Goal: Information Seeking & Learning: Check status

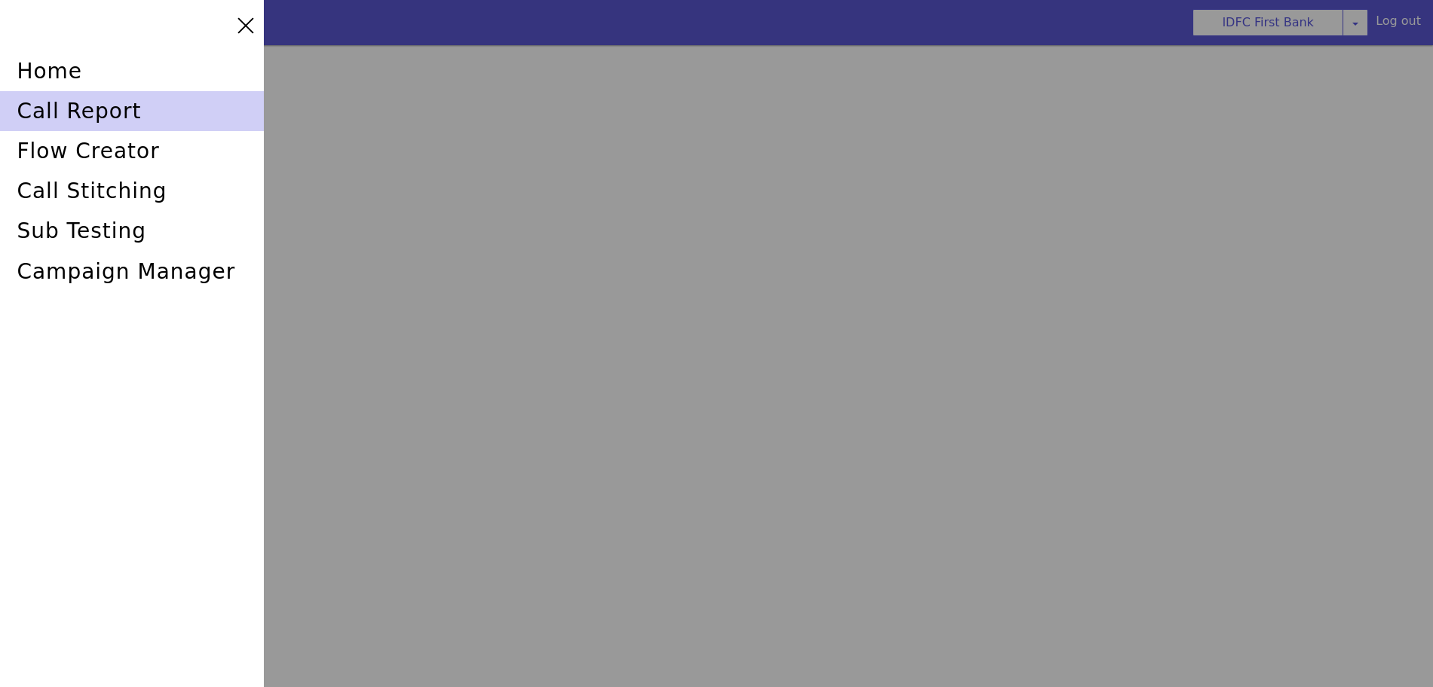
click at [1205, 118] on div "call report" at bounding box center [1322, 176] width 234 height 191
click at [110, 396] on div "call report" at bounding box center [104, 488] width 239 height 184
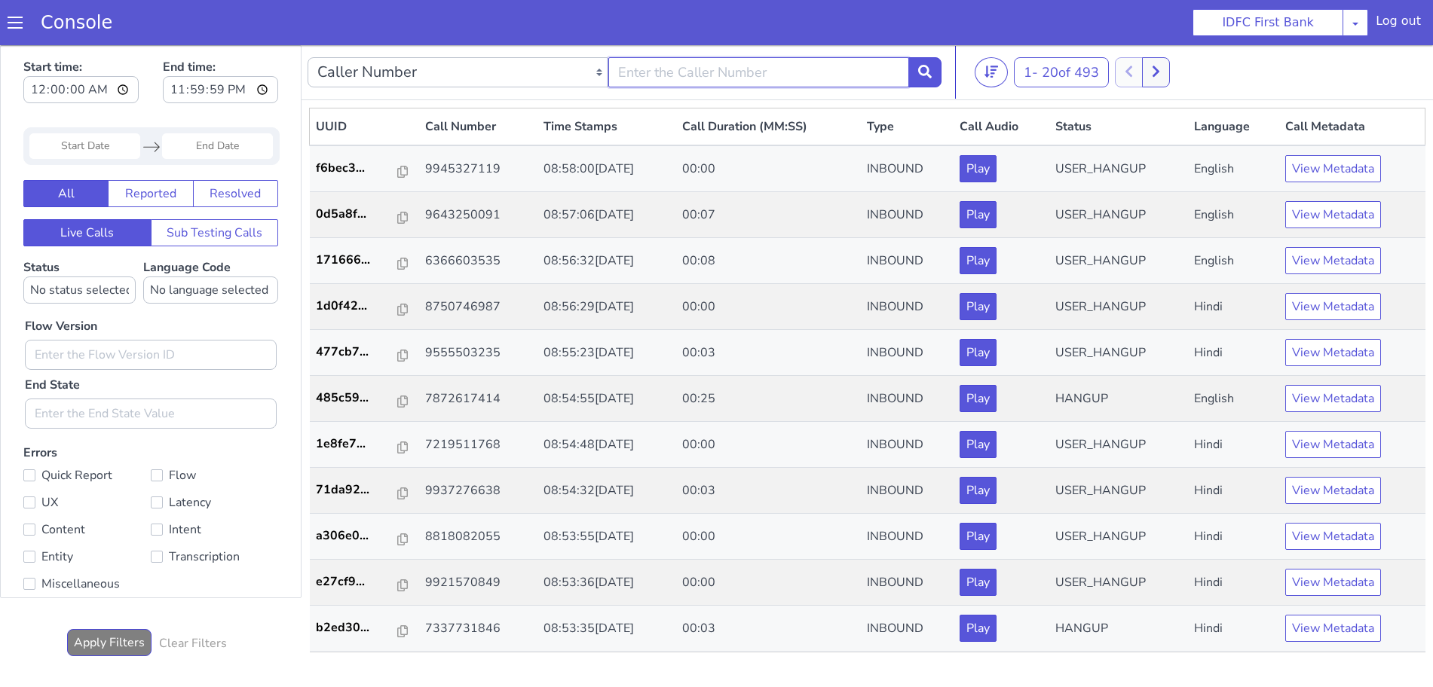
click at [701, 65] on input "text" at bounding box center [758, 72] width 301 height 30
type input "6352248031"
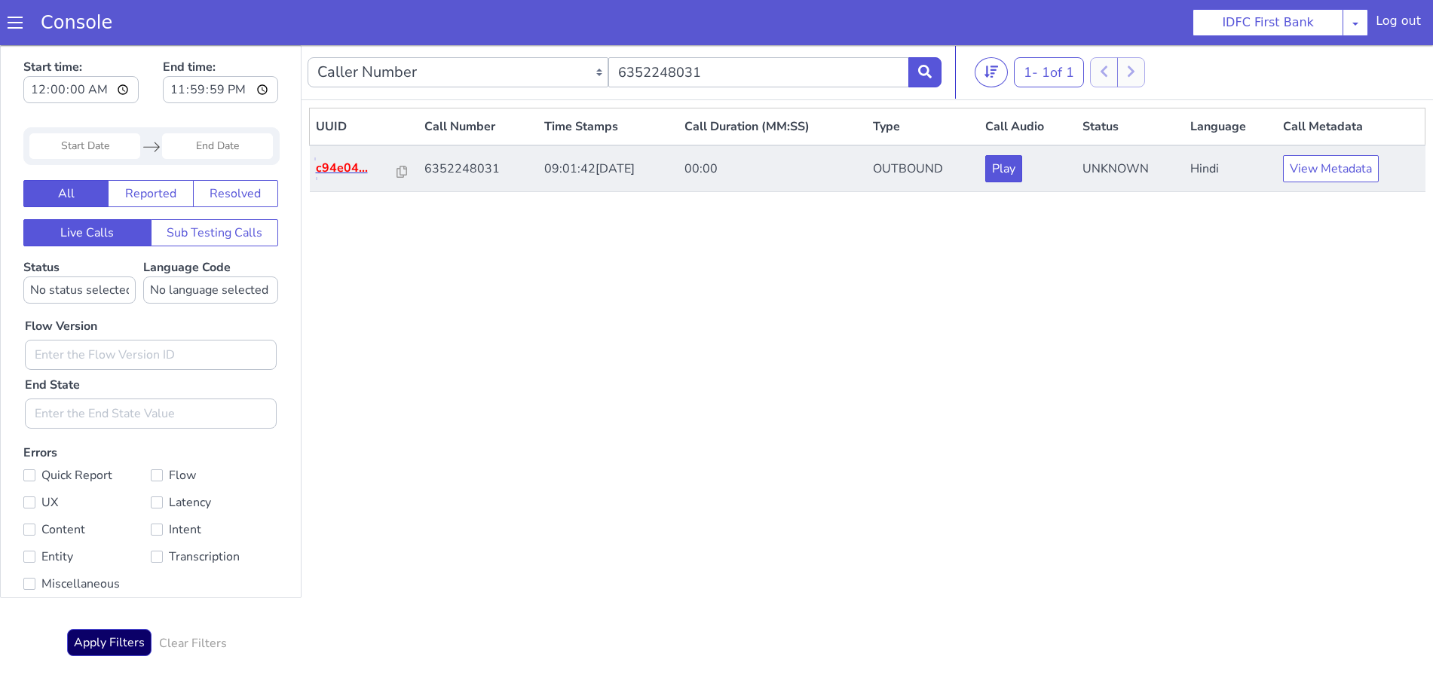
click at [332, 169] on p "c94e04..." at bounding box center [356, 168] width 81 height 18
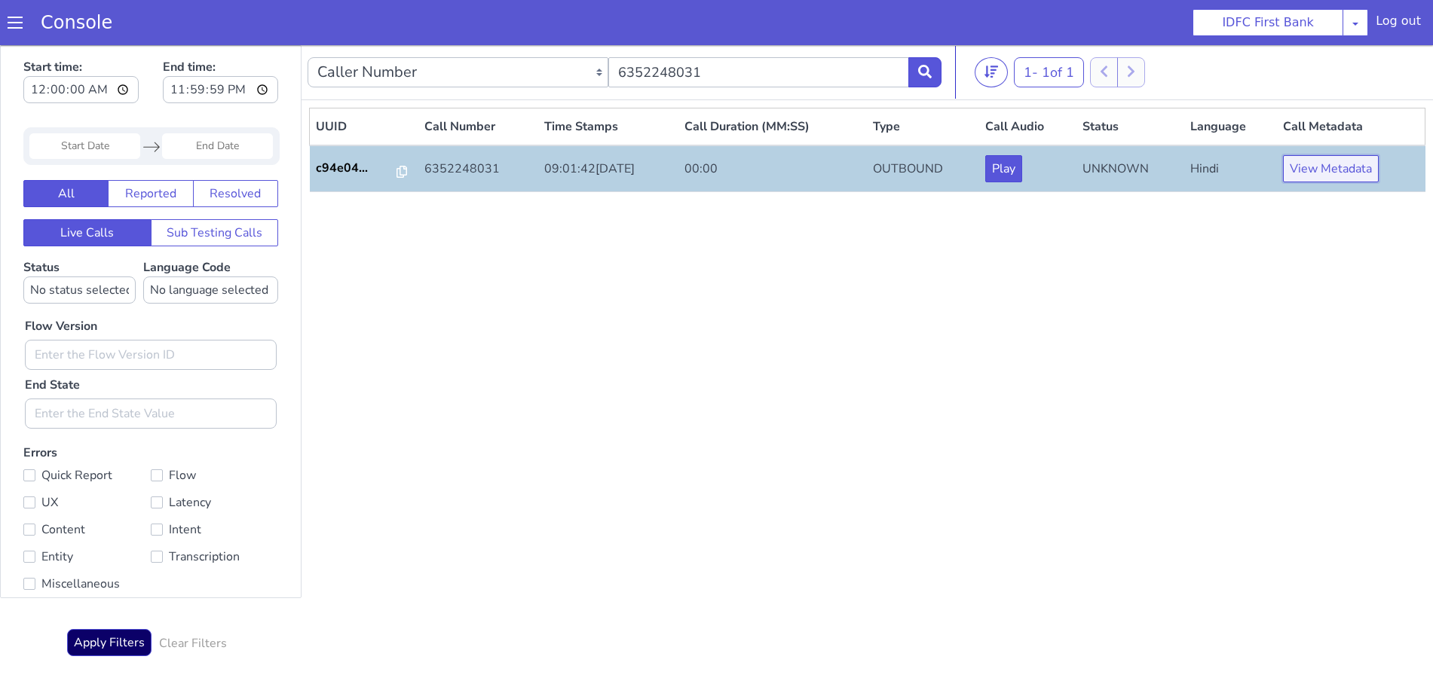
click at [1342, 173] on button "View Metadata" at bounding box center [1331, 168] width 96 height 27
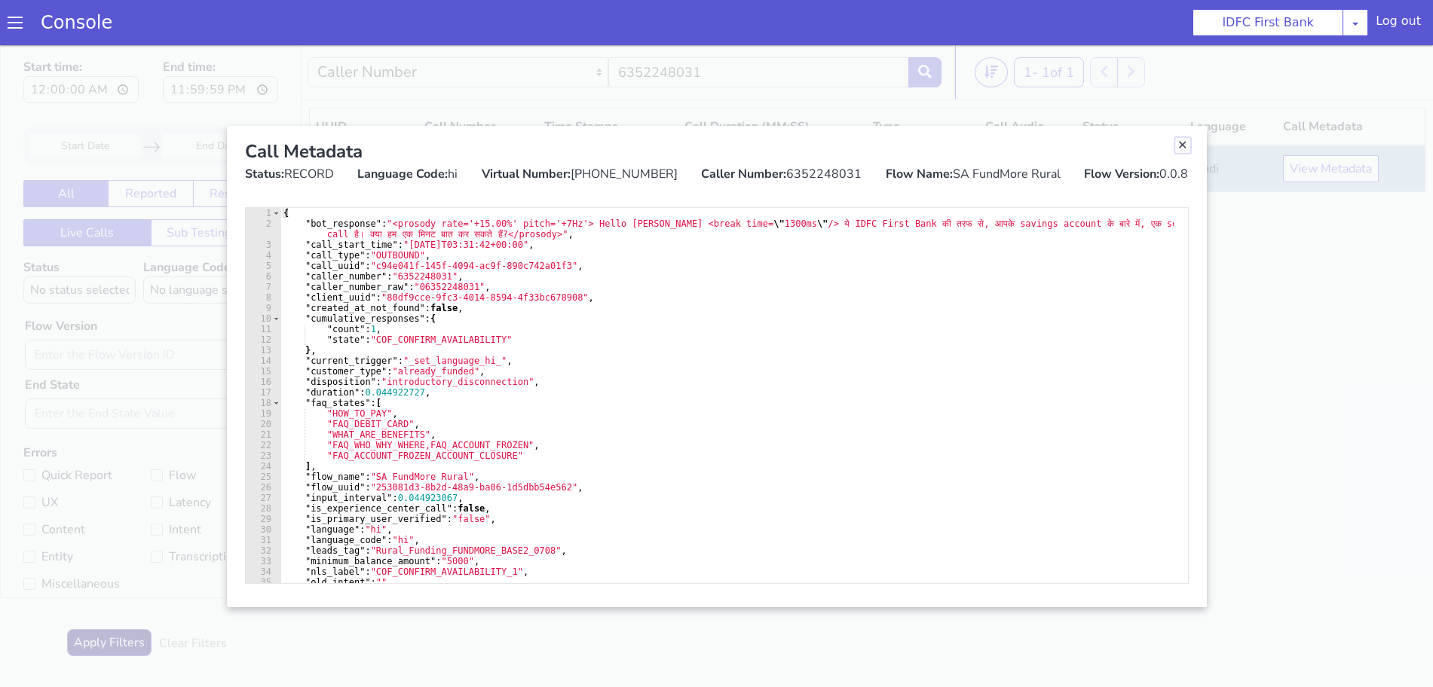
click at [1181, 146] on link "Close" at bounding box center [1182, 145] width 15 height 15
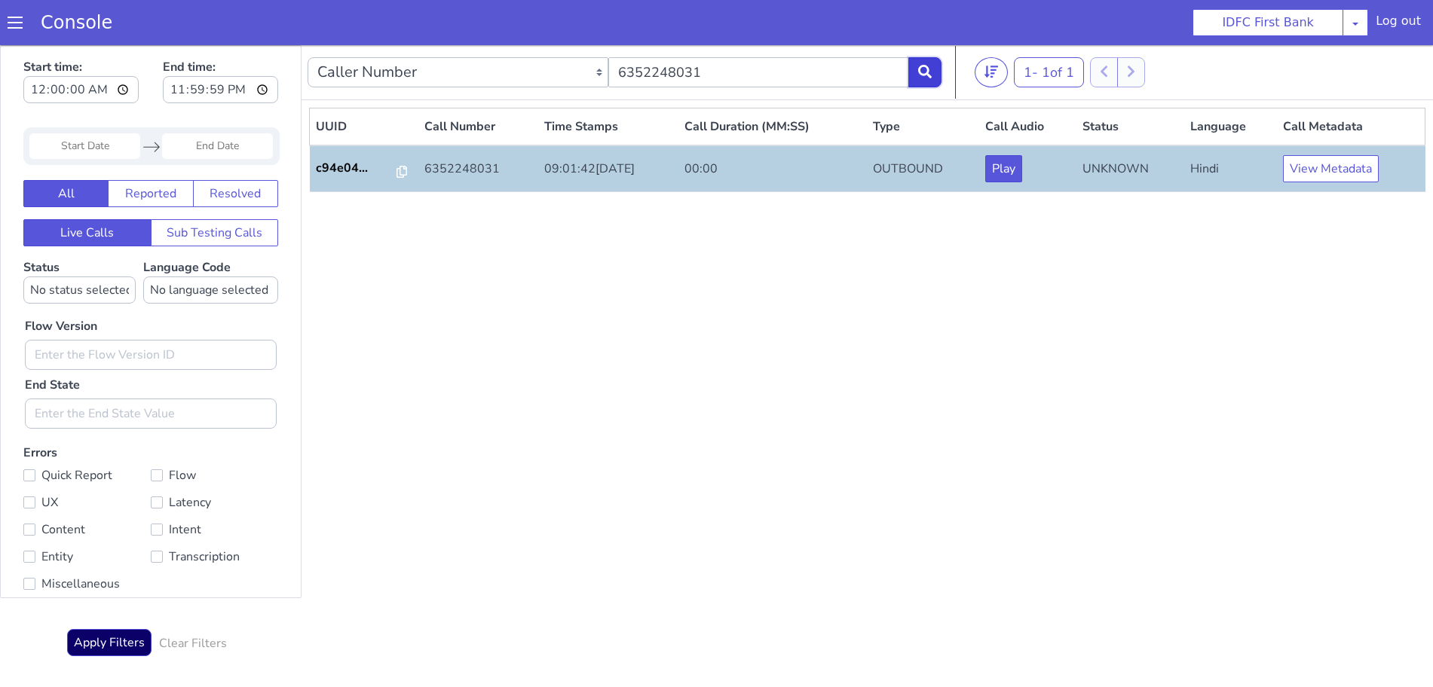
click at [931, 65] on icon at bounding box center [925, 72] width 14 height 14
click at [398, 173] on icon at bounding box center [403, 172] width 11 height 12
click at [927, 68] on icon at bounding box center [925, 72] width 14 height 14
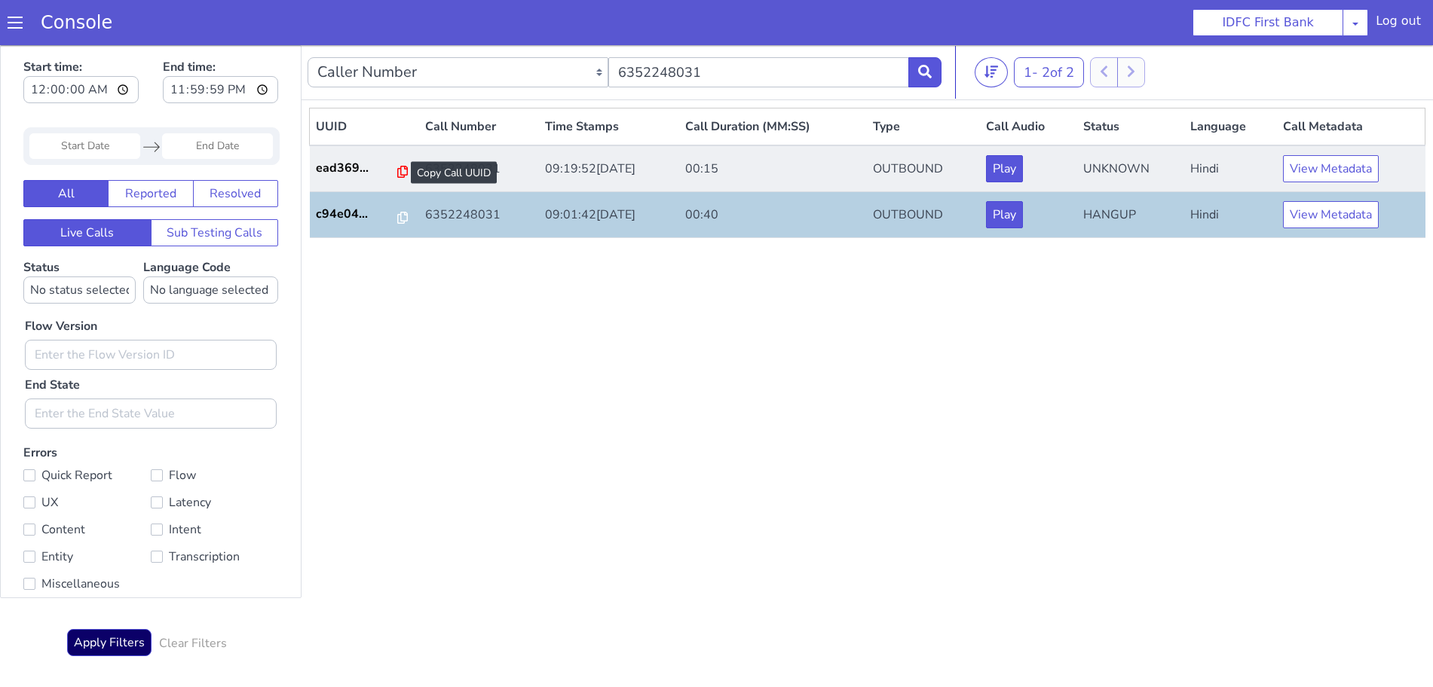
click at [397, 174] on icon at bounding box center [402, 172] width 11 height 12
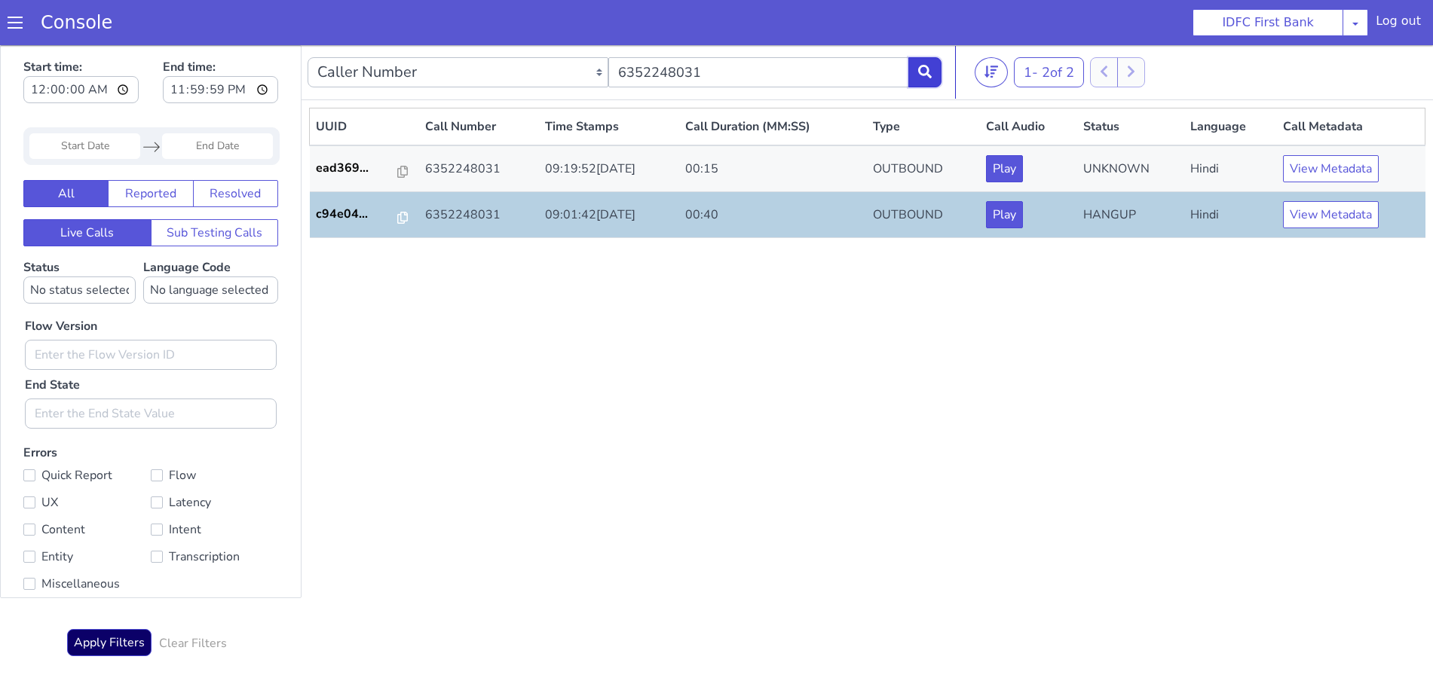
click at [926, 72] on icon at bounding box center [925, 72] width 14 height 14
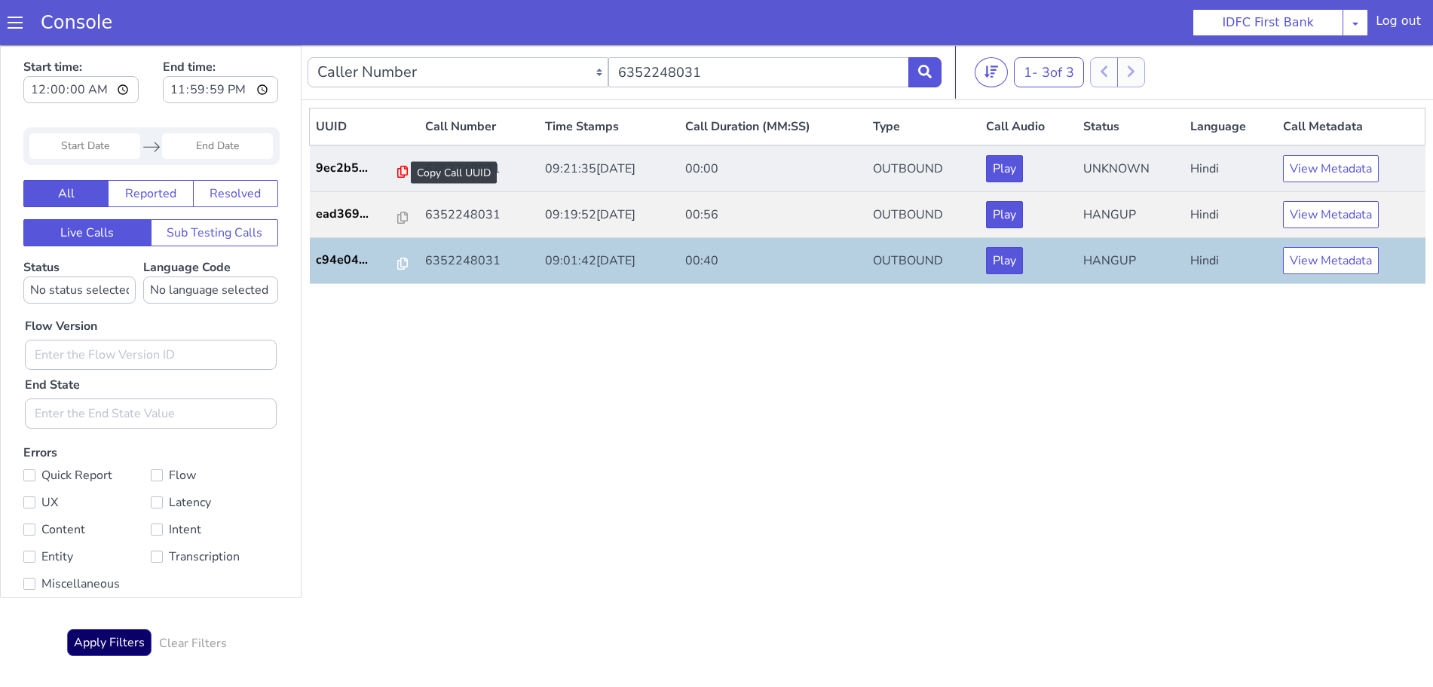
click at [397, 172] on icon at bounding box center [402, 172] width 11 height 12
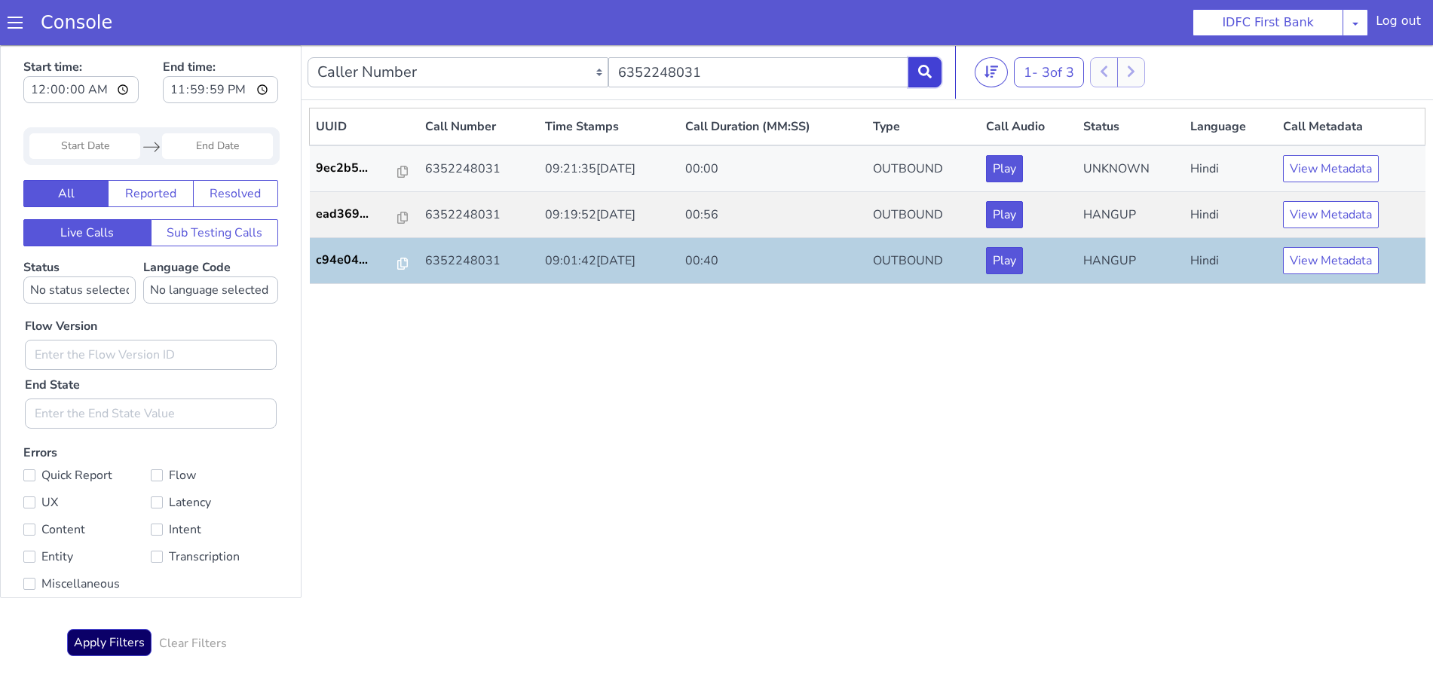
click at [923, 73] on icon at bounding box center [925, 72] width 14 height 14
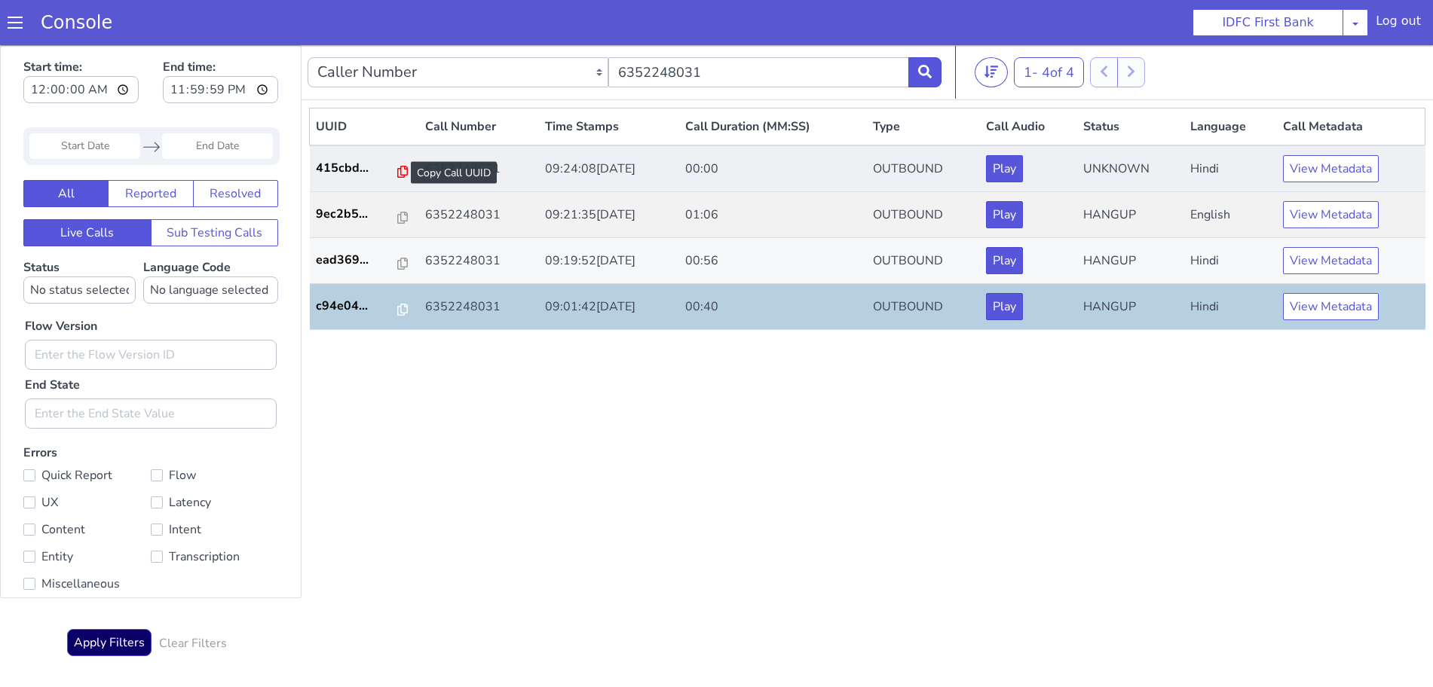
click at [397, 173] on icon at bounding box center [402, 172] width 11 height 12
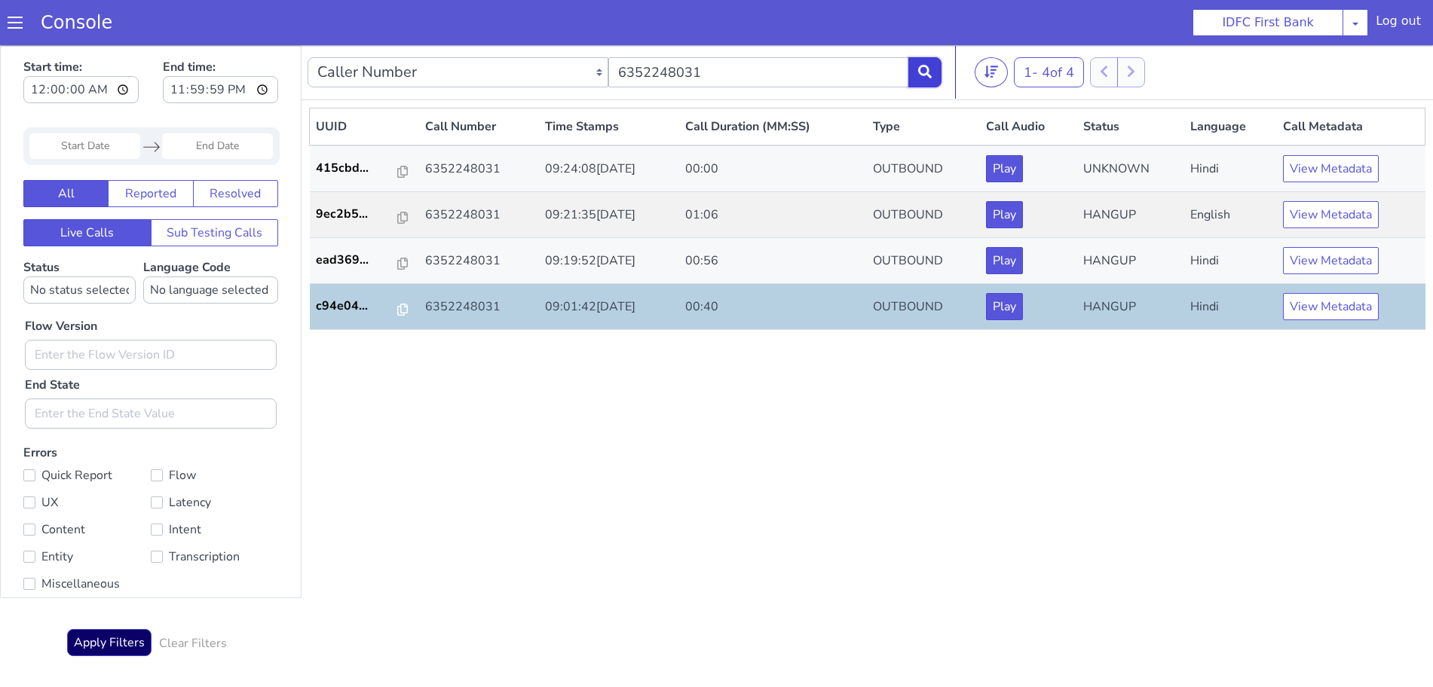
click at [933, 71] on button at bounding box center [924, 72] width 33 height 30
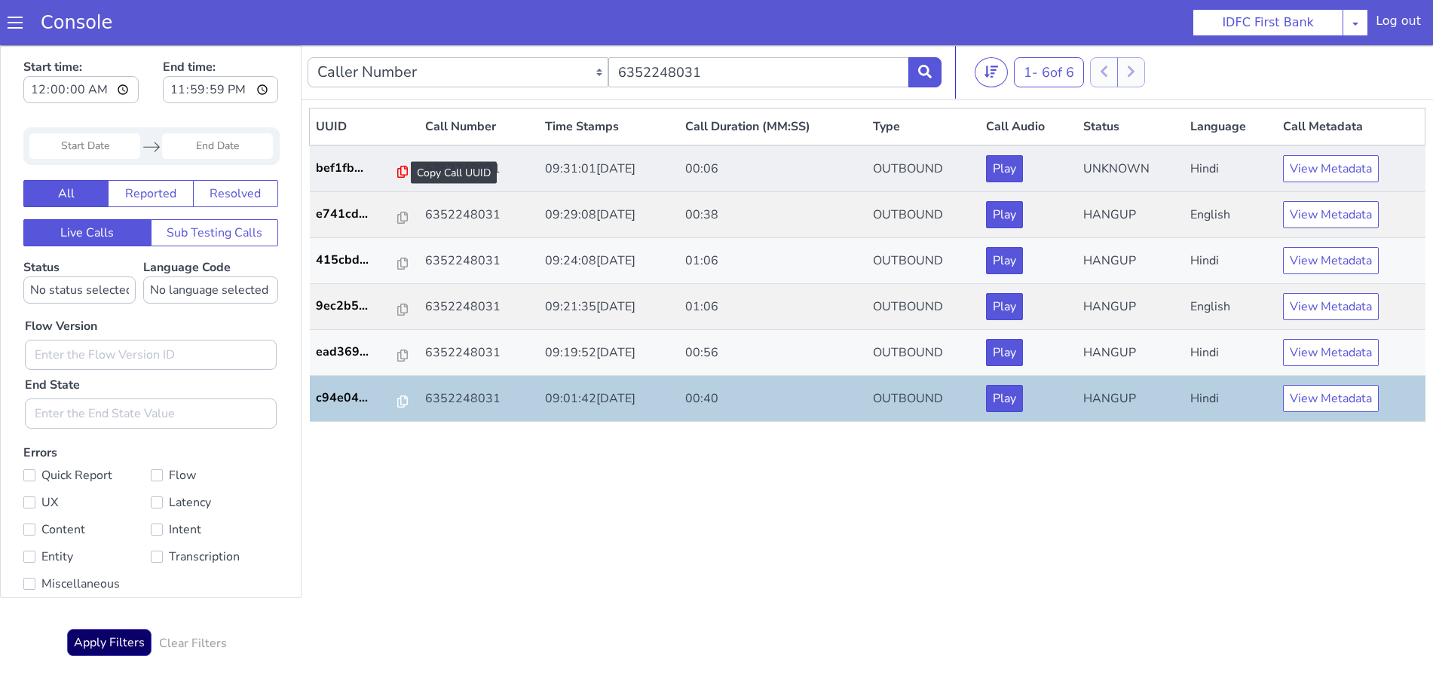
click at [397, 172] on icon at bounding box center [402, 172] width 11 height 12
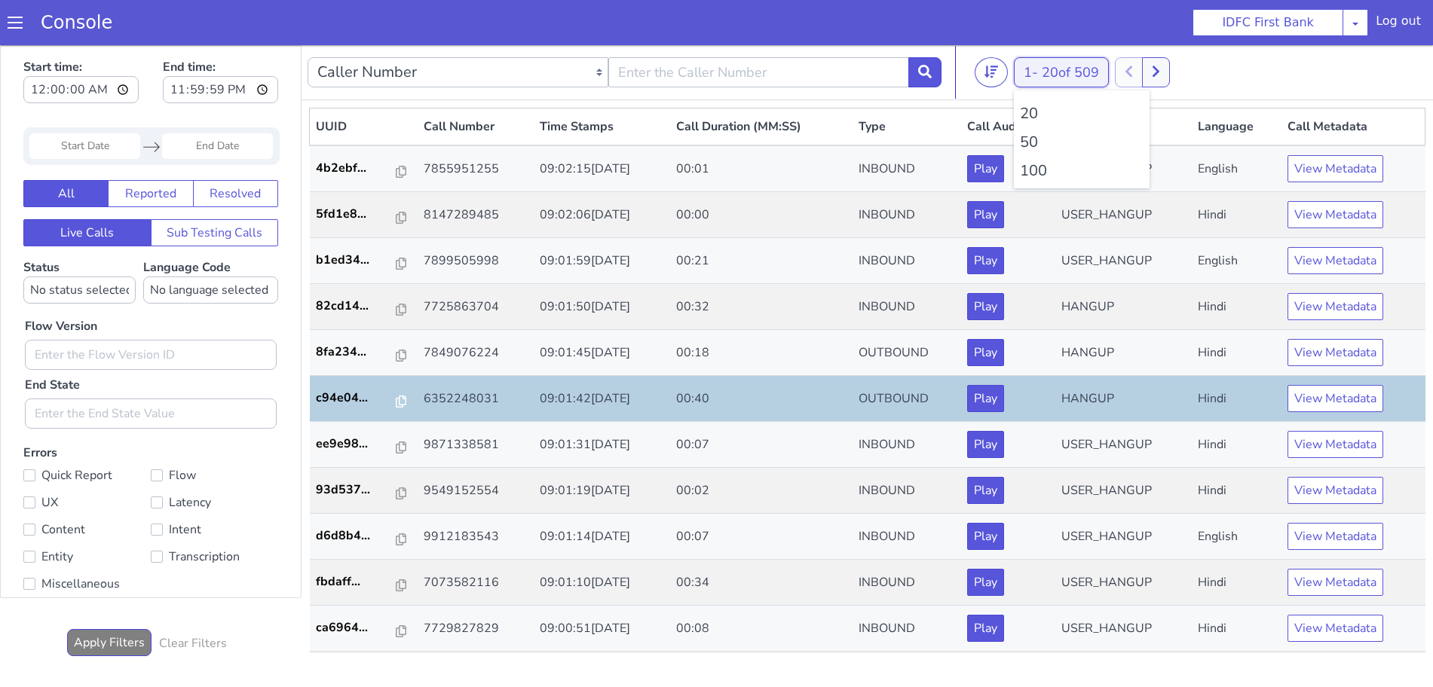
click at [1055, 74] on span "20 of 509" at bounding box center [1070, 72] width 57 height 18
click at [1043, 171] on li "100" at bounding box center [1082, 171] width 124 height 23
click at [926, 78] on button at bounding box center [924, 72] width 33 height 30
drag, startPoint x: 797, startPoint y: 67, endPoint x: 890, endPoint y: 73, distance: 93.6
click at [800, 67] on input "text" at bounding box center [758, 72] width 301 height 30
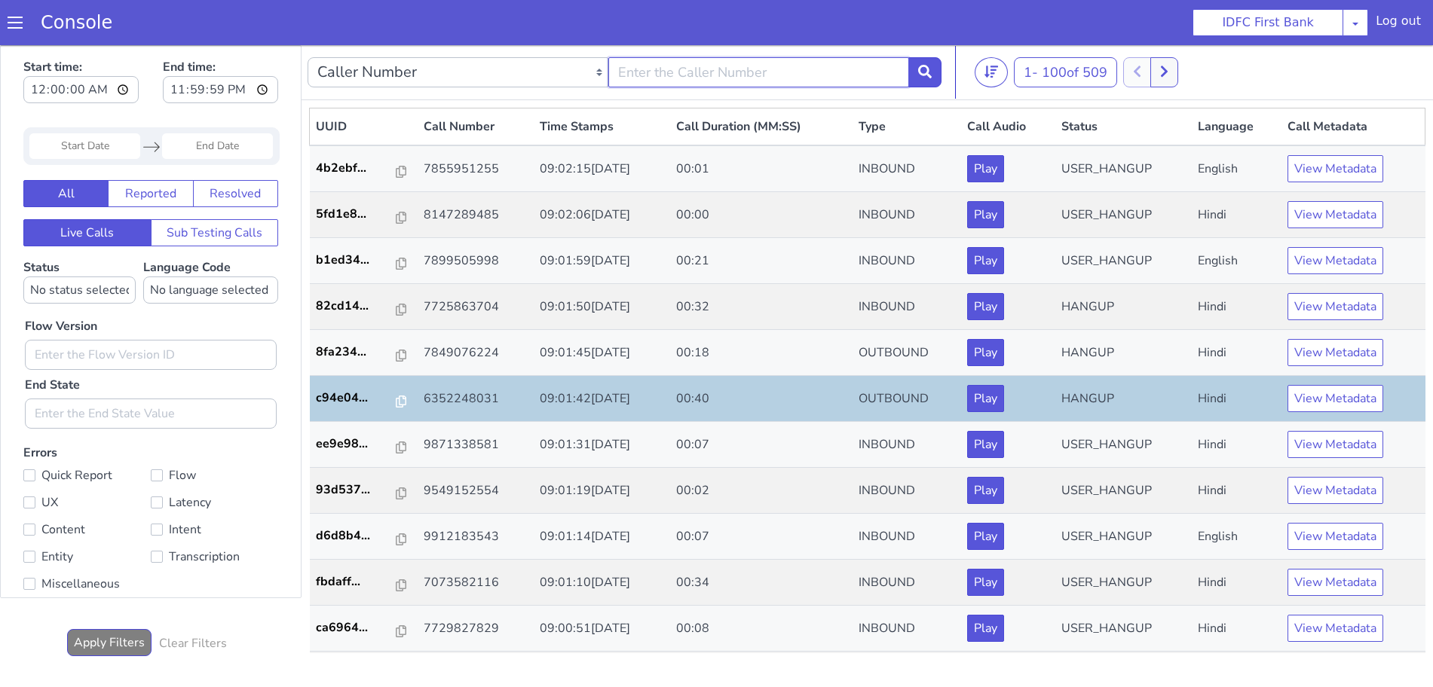
paste input "7849076224"
type input "7849076224"
click at [938, 75] on button at bounding box center [924, 72] width 33 height 30
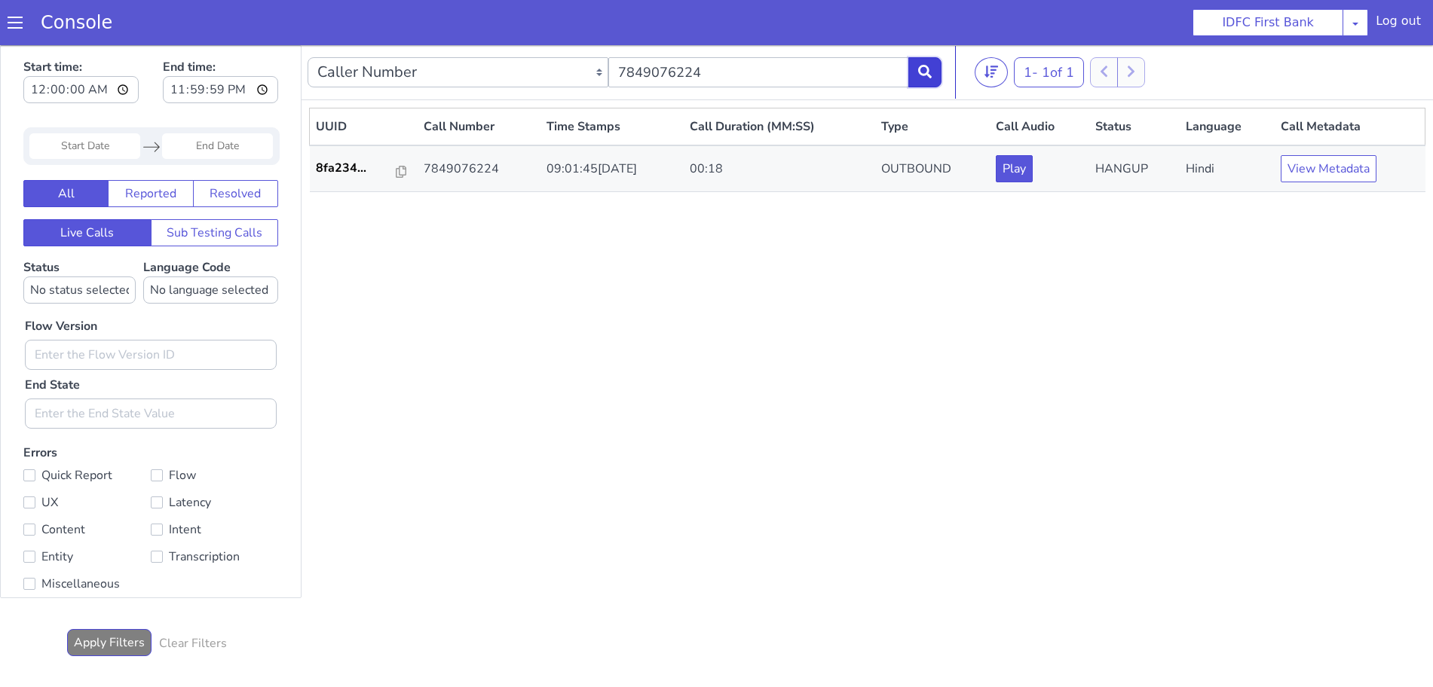
click at [933, 74] on button at bounding box center [924, 72] width 33 height 30
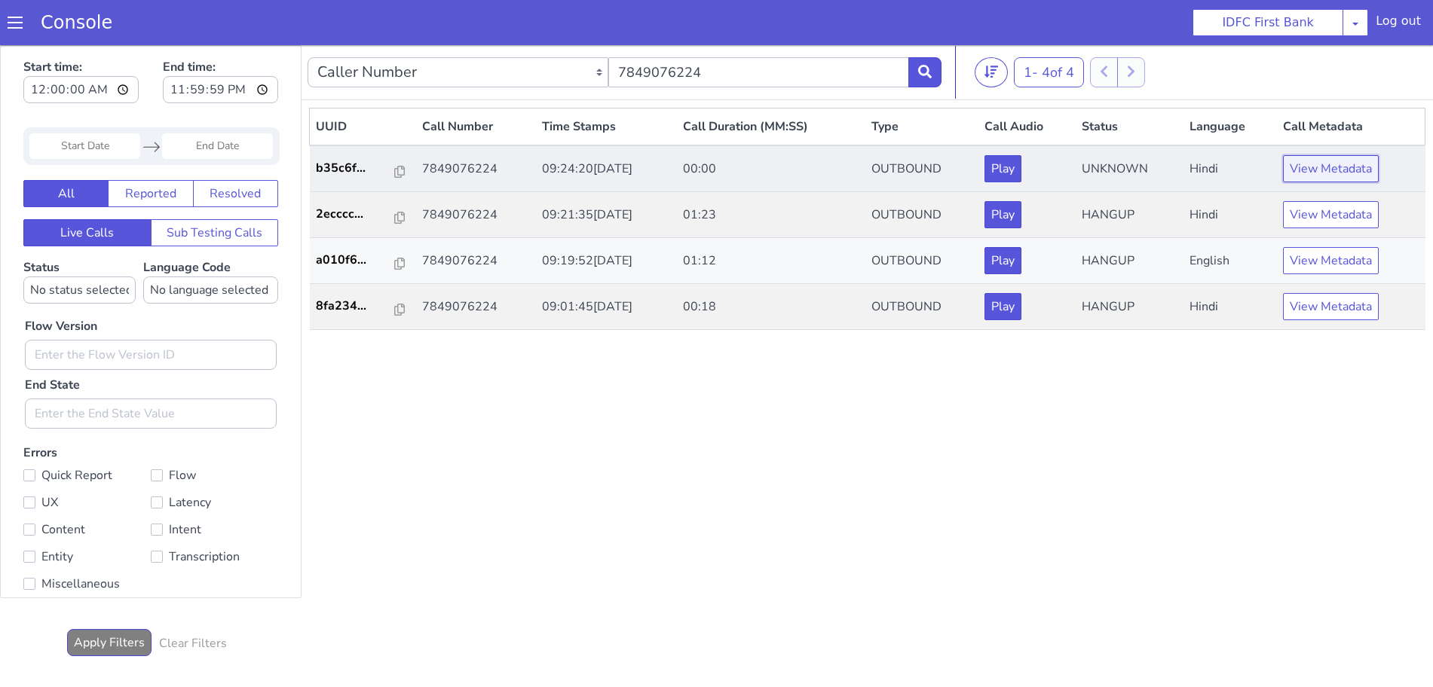
click at [1353, 171] on button "View Metadata" at bounding box center [1331, 168] width 96 height 27
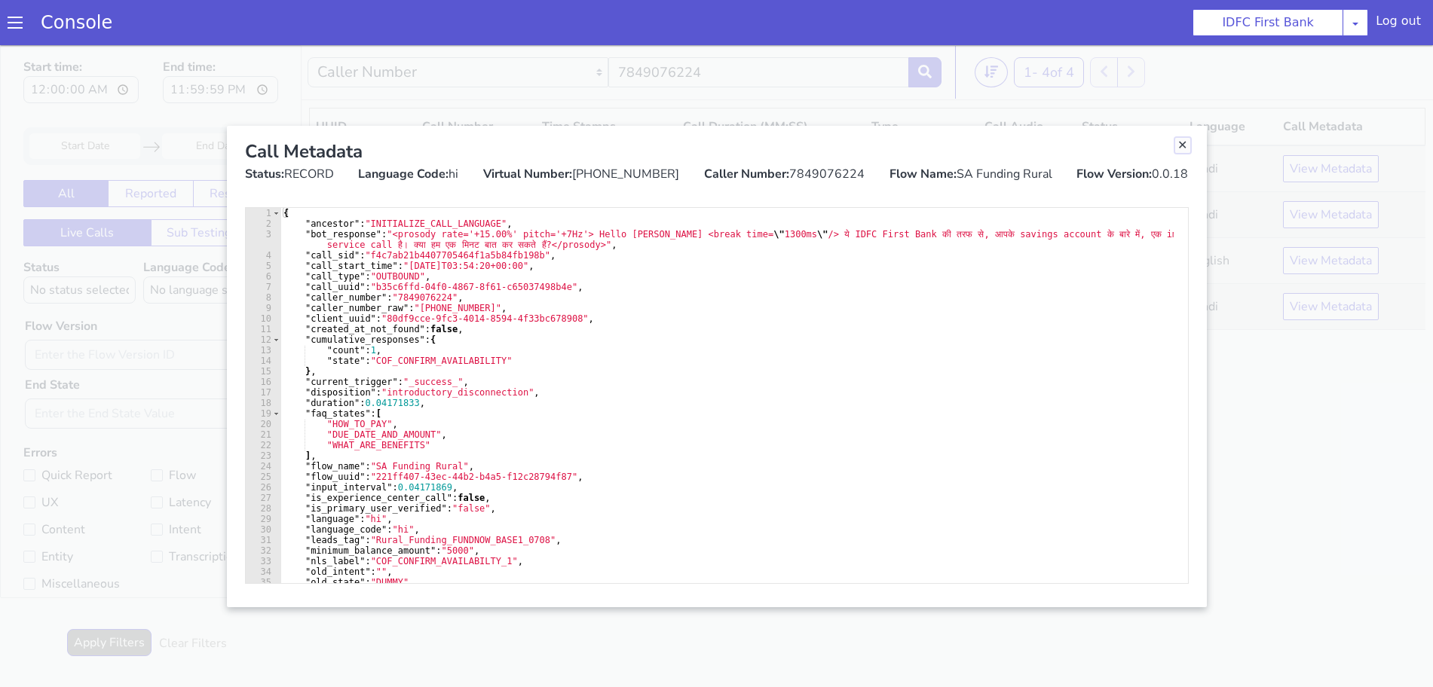
click at [1186, 146] on link "Close" at bounding box center [1182, 145] width 15 height 15
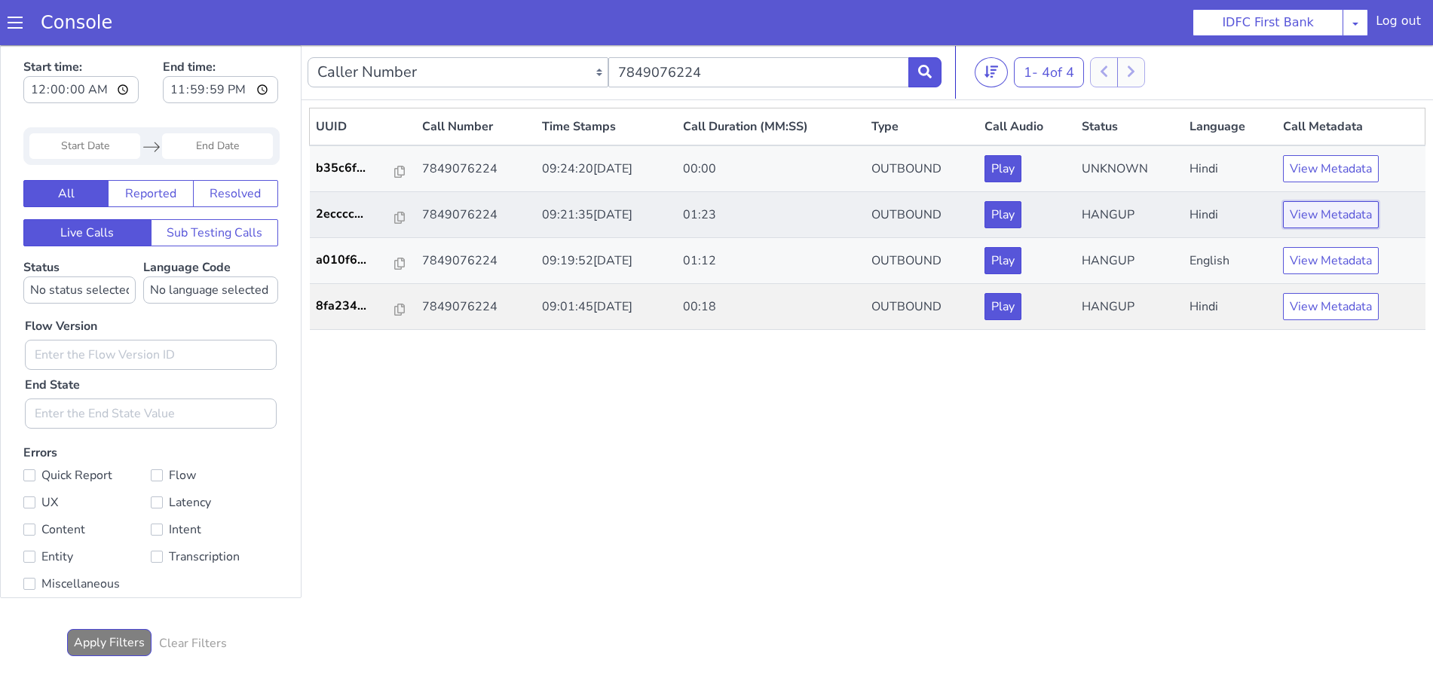
click at [1323, 219] on button "View Metadata" at bounding box center [1331, 214] width 96 height 27
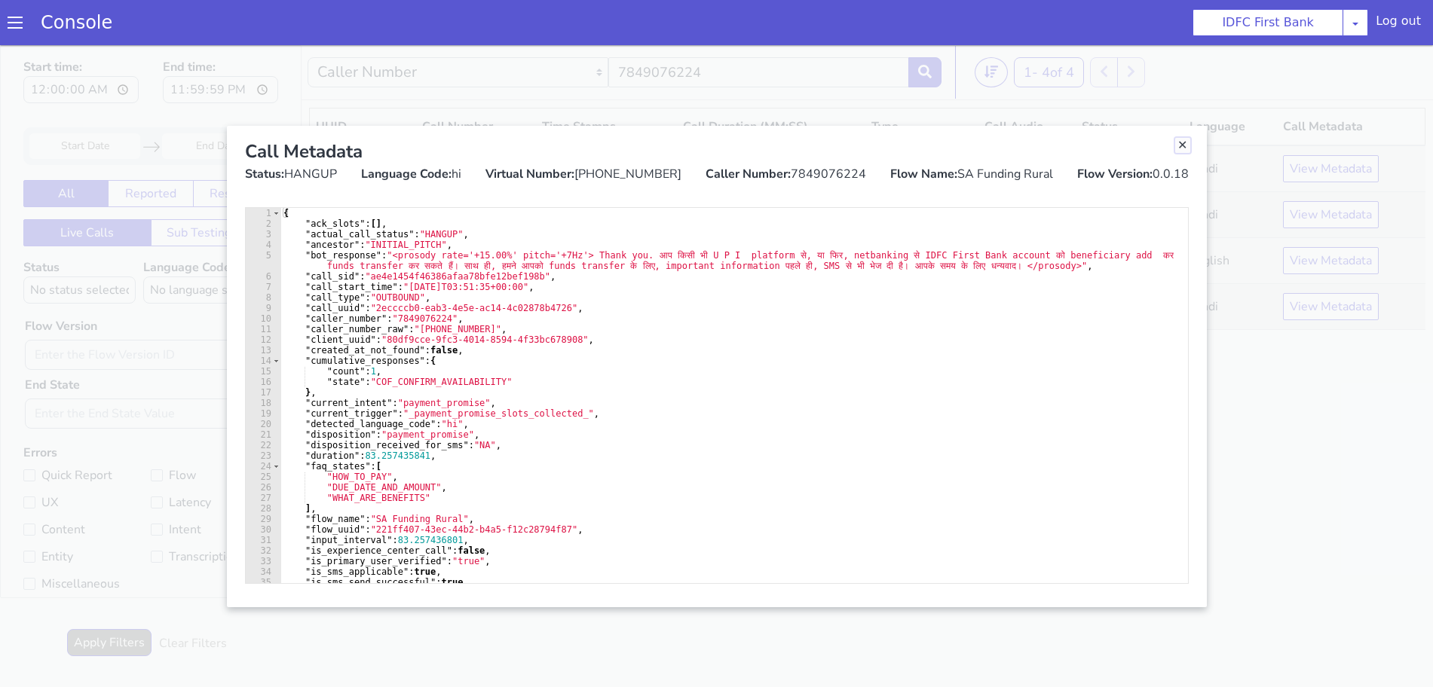
click at [1180, 145] on link "Close" at bounding box center [1182, 145] width 15 height 15
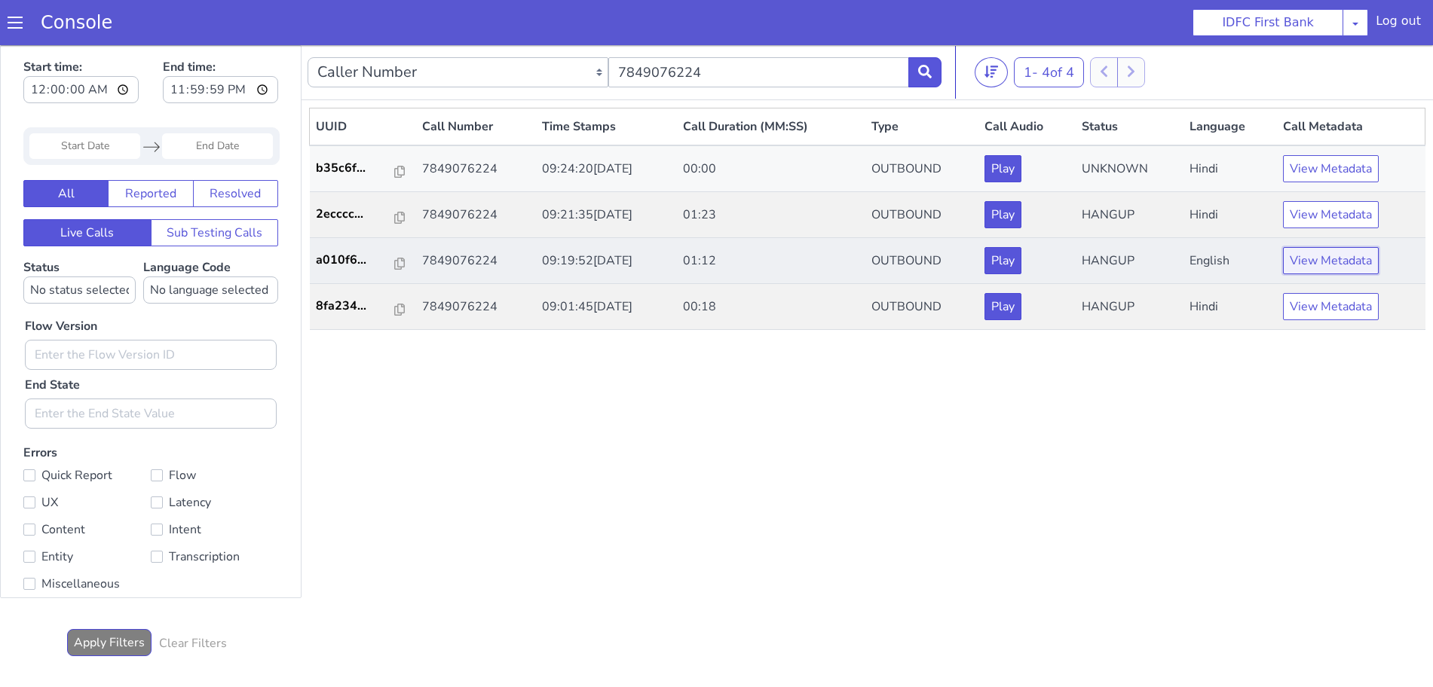
click at [1321, 255] on button "View Metadata" at bounding box center [1331, 260] width 96 height 27
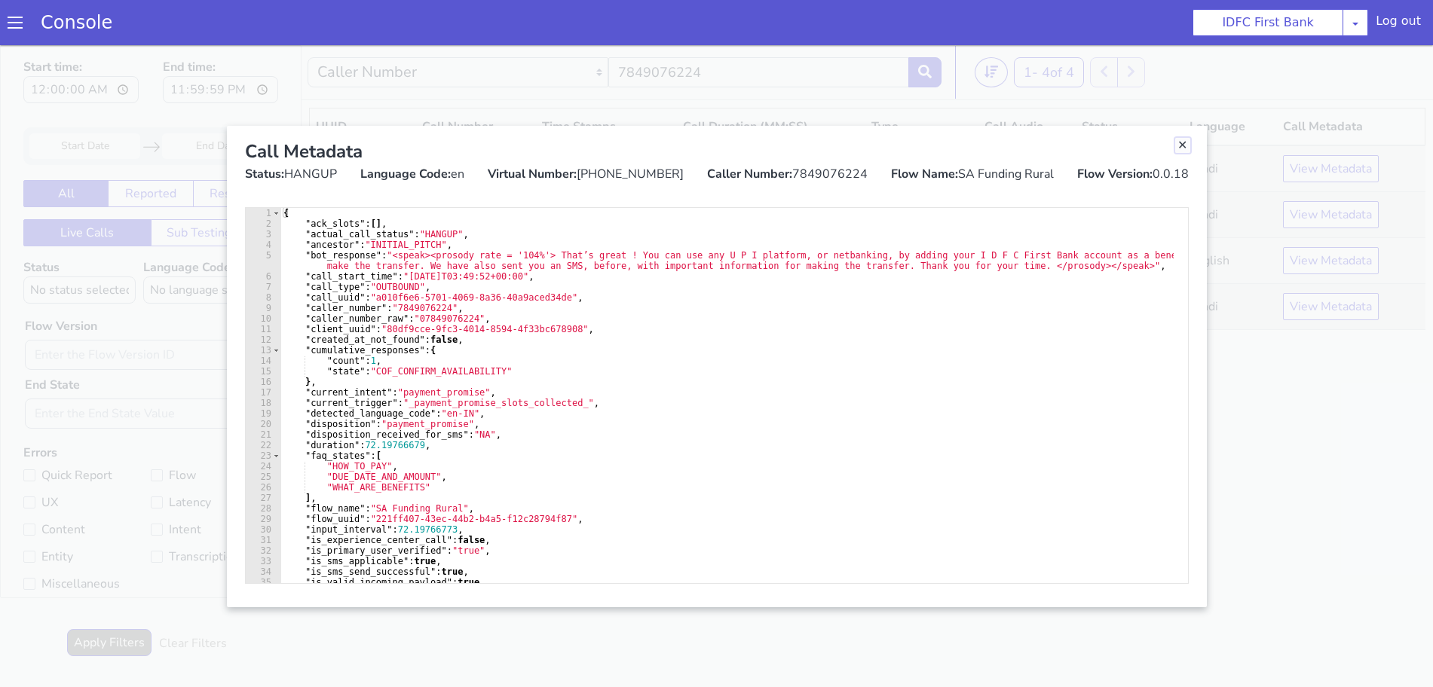
click at [1176, 146] on link "Close" at bounding box center [1182, 145] width 15 height 15
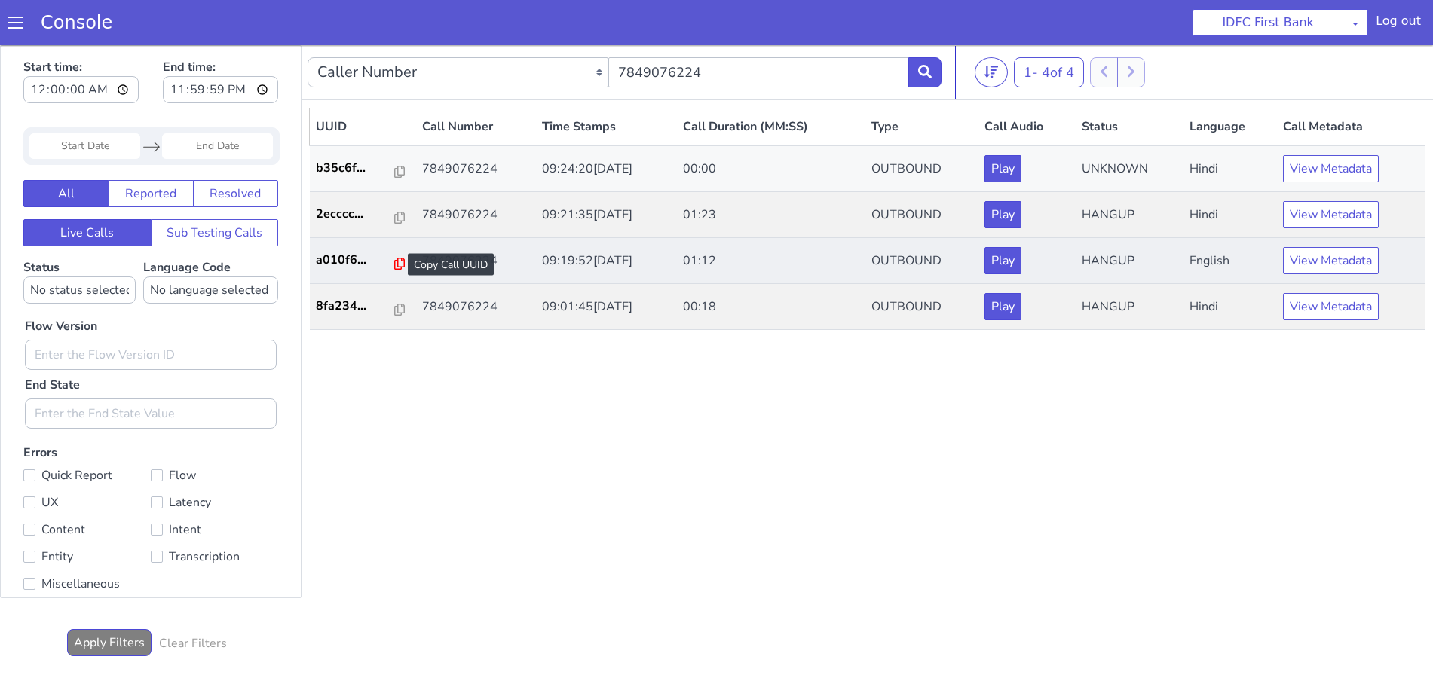
click at [394, 262] on icon at bounding box center [399, 264] width 11 height 12
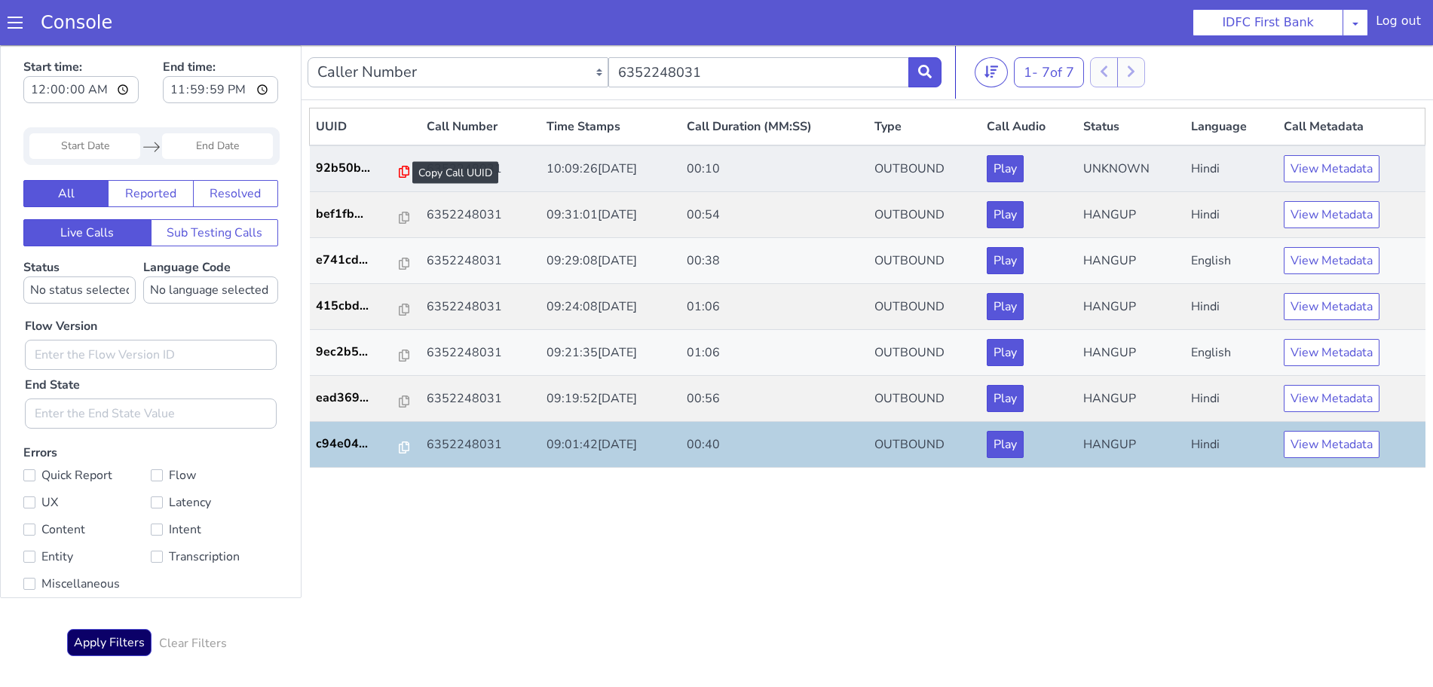
click at [399, 167] on icon at bounding box center [404, 172] width 11 height 12
